Goal: Information Seeking & Learning: Learn about a topic

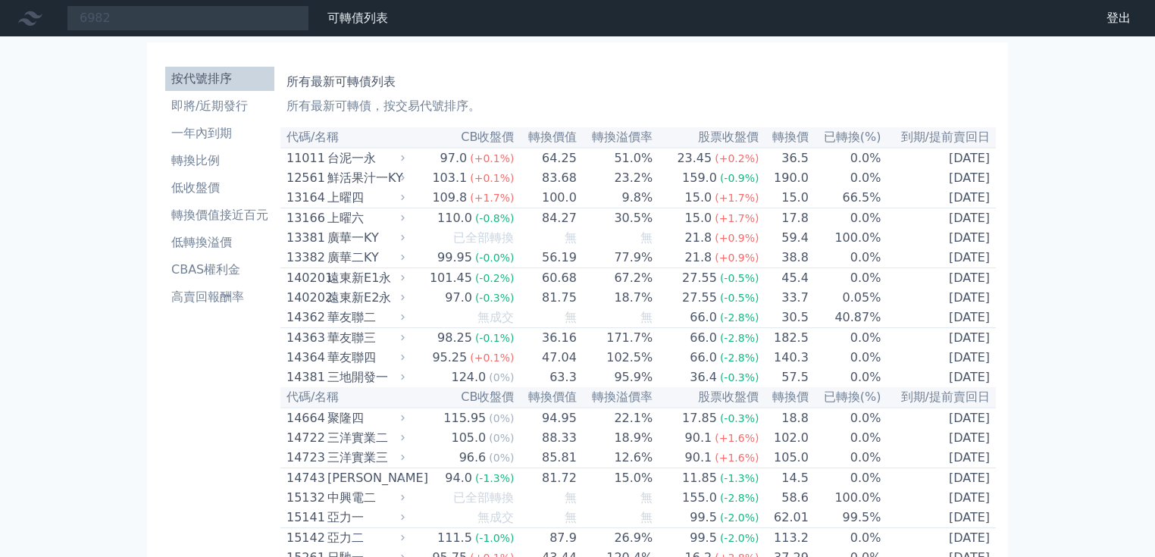
type input "6982"
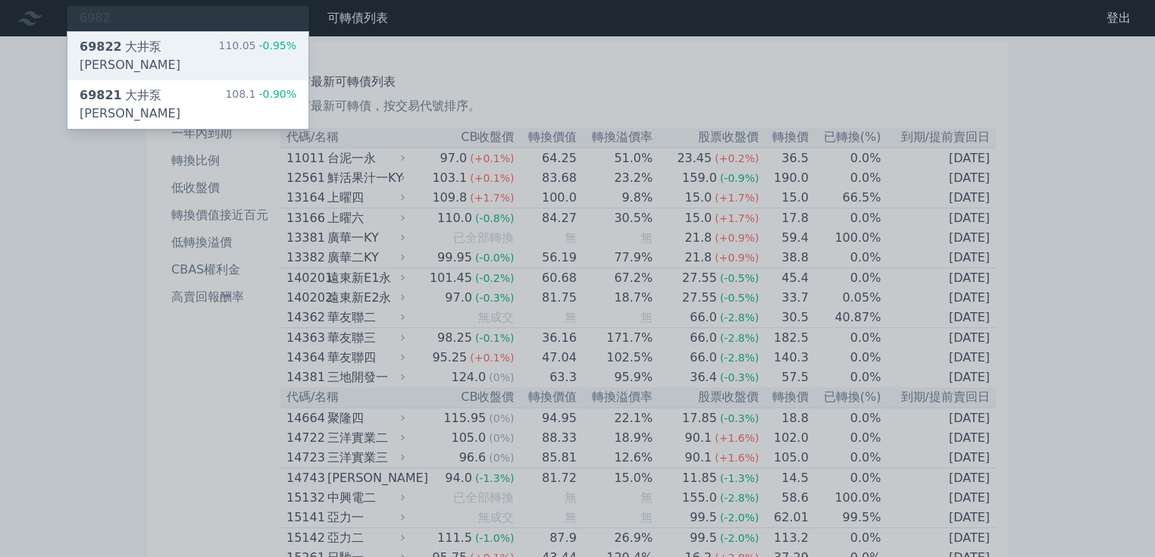
click at [180, 45] on div "69822 大井泵浦二 110.05 -0.95%" at bounding box center [187, 56] width 241 height 48
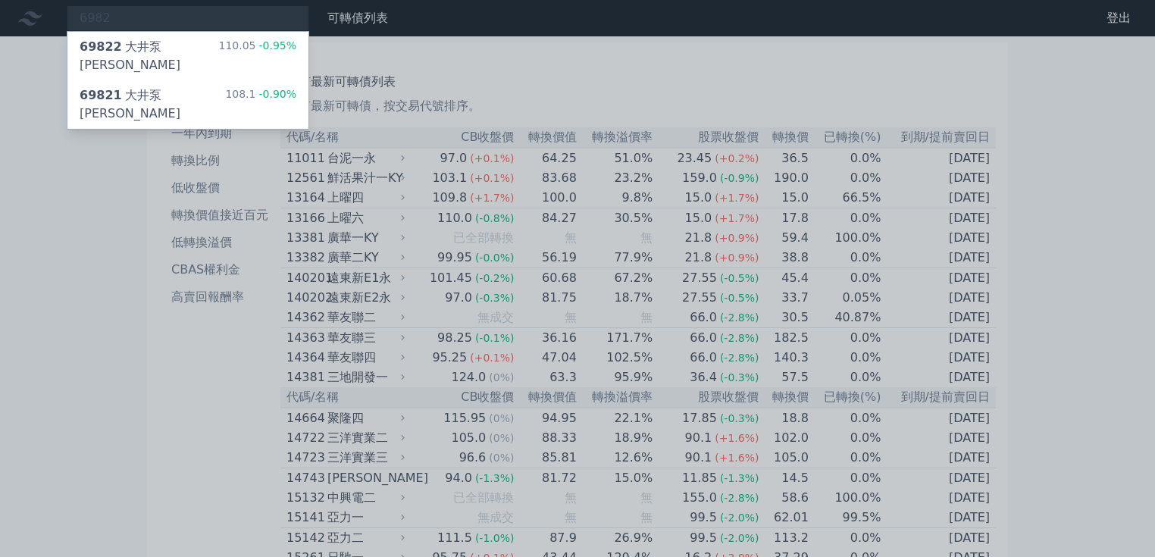
click at [184, 20] on div at bounding box center [577, 278] width 1155 height 557
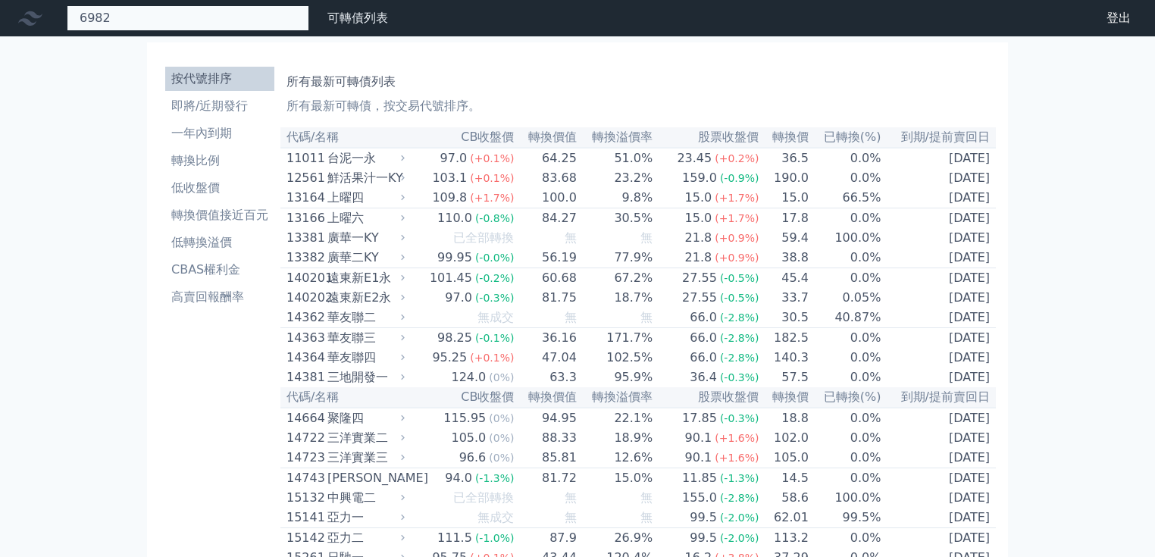
click at [179, 18] on div "6982 69822 大井泵浦二 110.05 -0.95% 69821 大井泵浦一 108.1 -0.90%" at bounding box center [188, 18] width 242 height 26
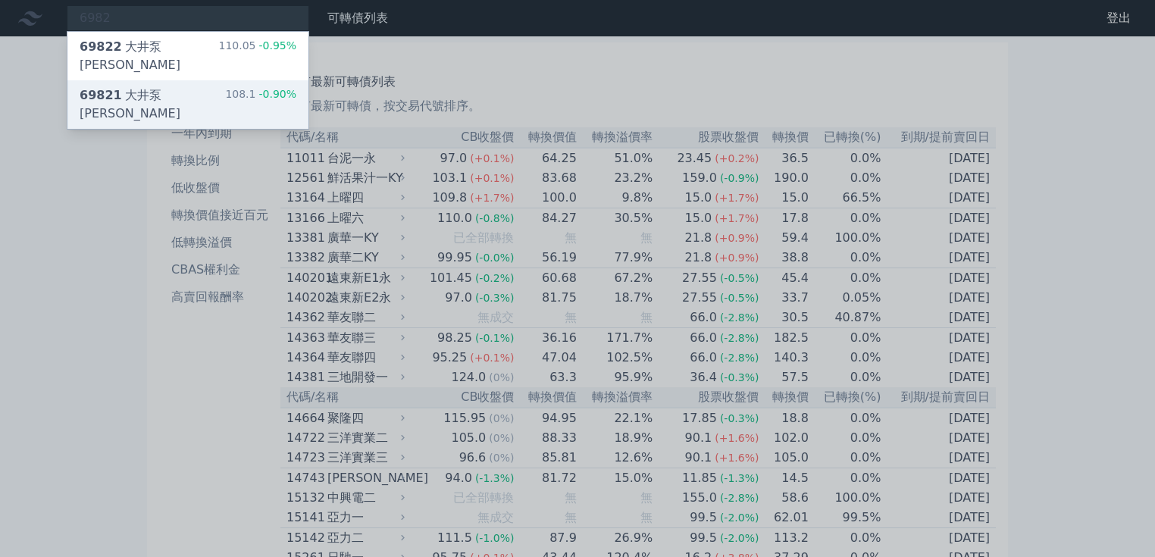
click at [173, 86] on div "69821 [PERSON_NAME]" at bounding box center [152, 104] width 145 height 36
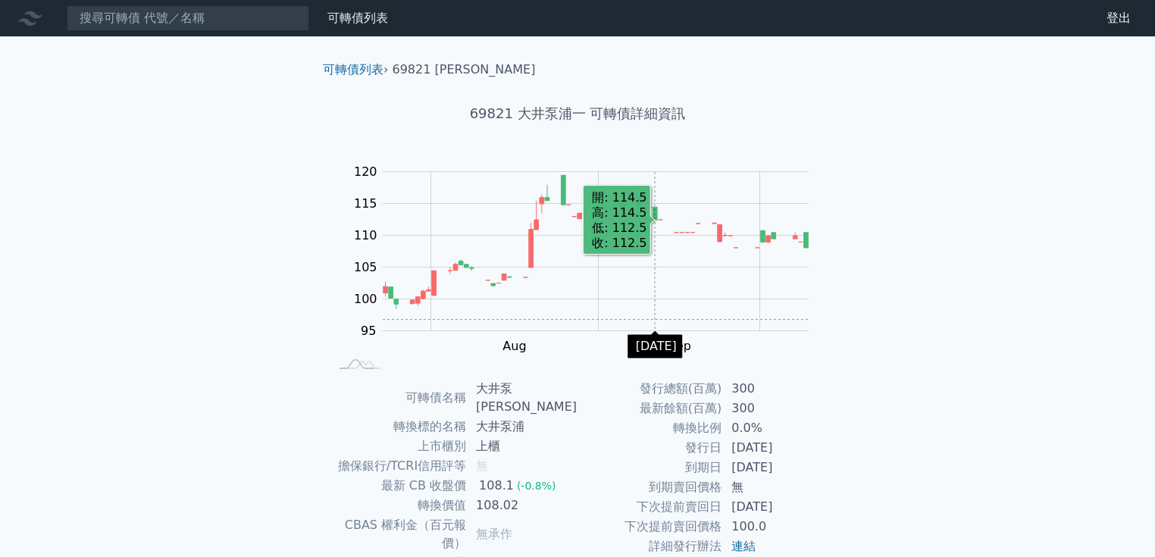
scroll to position [145, 0]
